Goal: Use online tool/utility: Utilize a website feature to perform a specific function

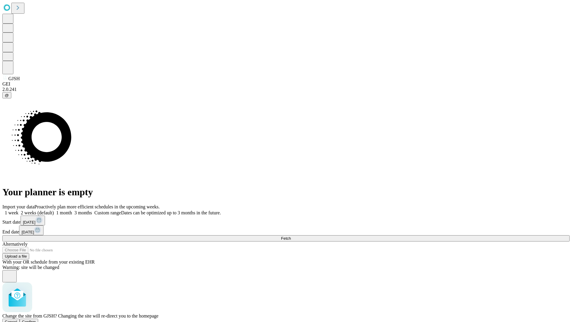
click at [36, 319] on span "Confirm" at bounding box center [29, 321] width 14 height 4
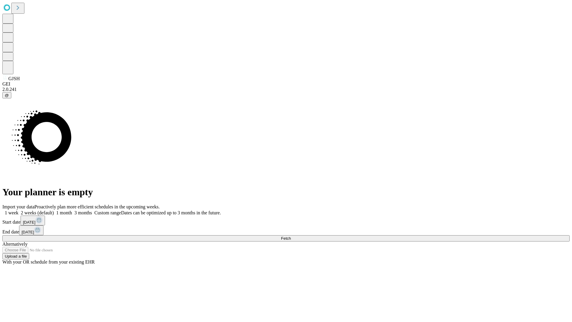
click at [72, 210] on label "1 month" at bounding box center [63, 212] width 18 height 5
click at [291, 236] on span "Fetch" at bounding box center [286, 238] width 10 height 4
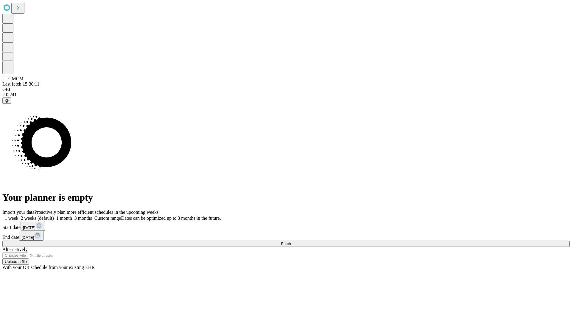
click at [72, 215] on label "1 month" at bounding box center [63, 217] width 18 height 5
click at [291, 241] on span "Fetch" at bounding box center [286, 243] width 10 height 4
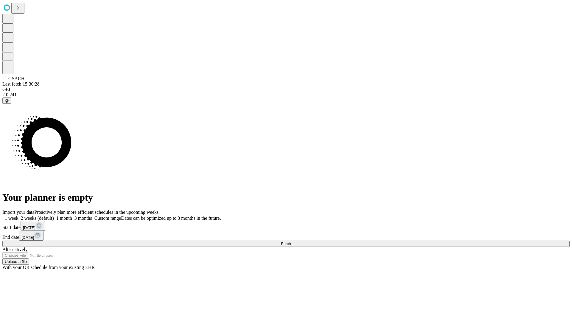
click at [72, 215] on label "1 month" at bounding box center [63, 217] width 18 height 5
click at [291, 241] on span "Fetch" at bounding box center [286, 243] width 10 height 4
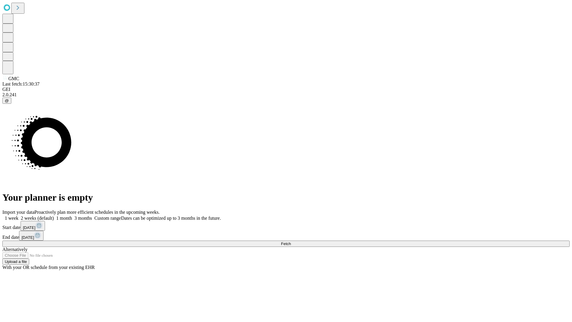
click at [72, 215] on label "1 month" at bounding box center [63, 217] width 18 height 5
click at [291, 241] on span "Fetch" at bounding box center [286, 243] width 10 height 4
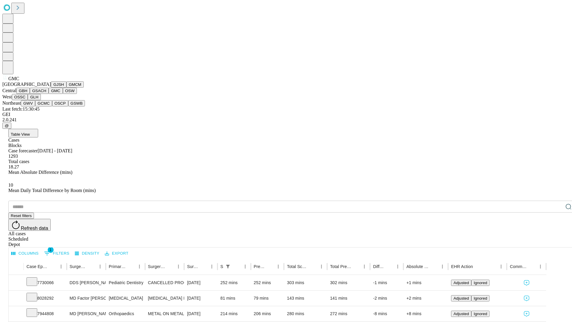
click at [63, 94] on button "OSW" at bounding box center [70, 91] width 14 height 6
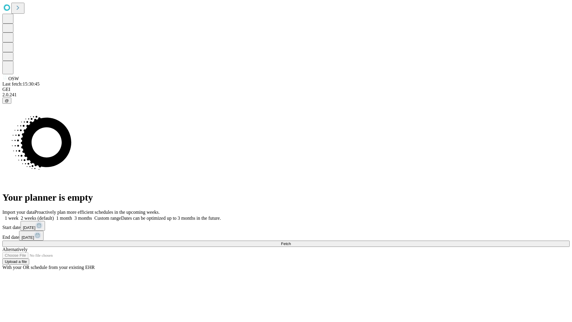
click at [72, 215] on label "1 month" at bounding box center [63, 217] width 18 height 5
click at [291, 241] on span "Fetch" at bounding box center [286, 243] width 10 height 4
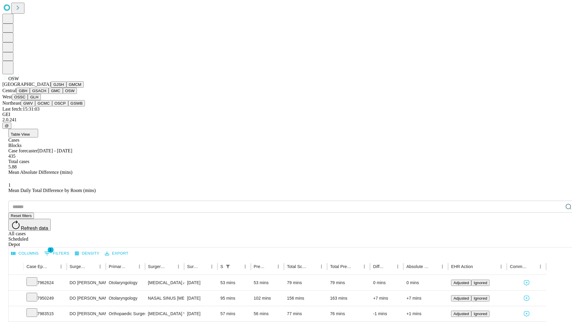
click at [28, 100] on button "OSSC" at bounding box center [20, 97] width 16 height 6
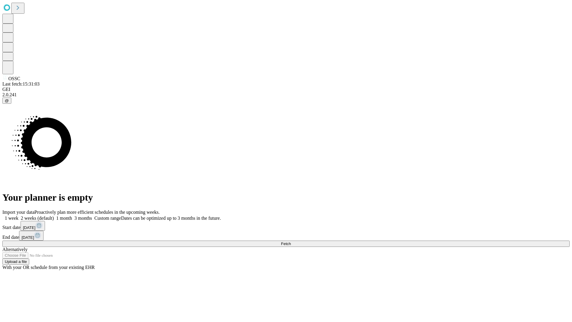
click at [72, 215] on label "1 month" at bounding box center [63, 217] width 18 height 5
click at [291, 241] on span "Fetch" at bounding box center [286, 243] width 10 height 4
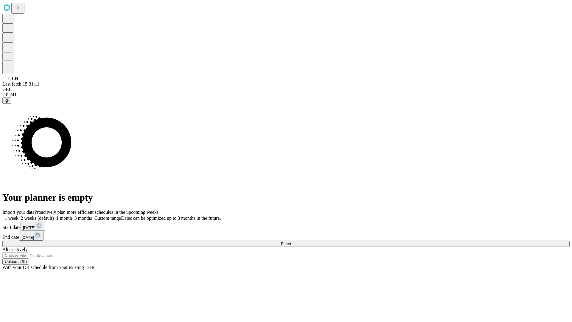
click at [72, 215] on label "1 month" at bounding box center [63, 217] width 18 height 5
click at [291, 241] on span "Fetch" at bounding box center [286, 243] width 10 height 4
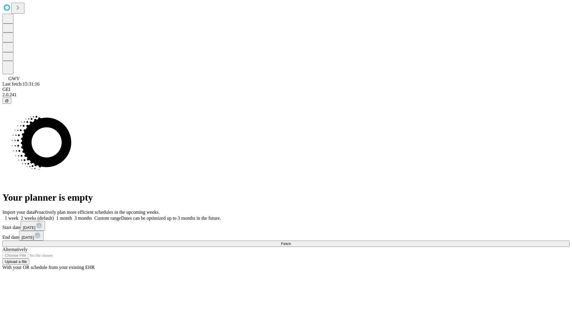
click at [72, 215] on label "1 month" at bounding box center [63, 217] width 18 height 5
click at [291, 241] on span "Fetch" at bounding box center [286, 243] width 10 height 4
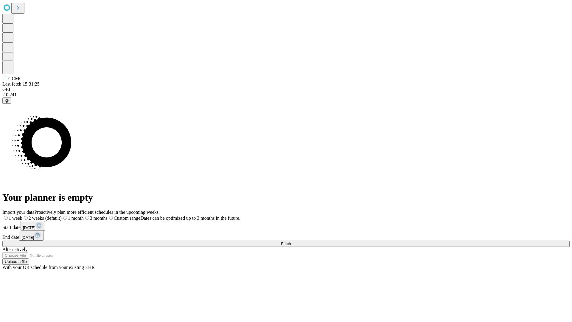
click at [84, 215] on label "1 month" at bounding box center [73, 217] width 22 height 5
click at [291, 241] on span "Fetch" at bounding box center [286, 243] width 10 height 4
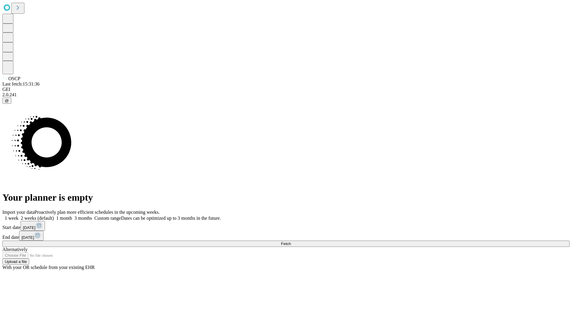
click at [72, 215] on label "1 month" at bounding box center [63, 217] width 18 height 5
click at [291, 241] on span "Fetch" at bounding box center [286, 243] width 10 height 4
